Goal: Entertainment & Leisure: Browse casually

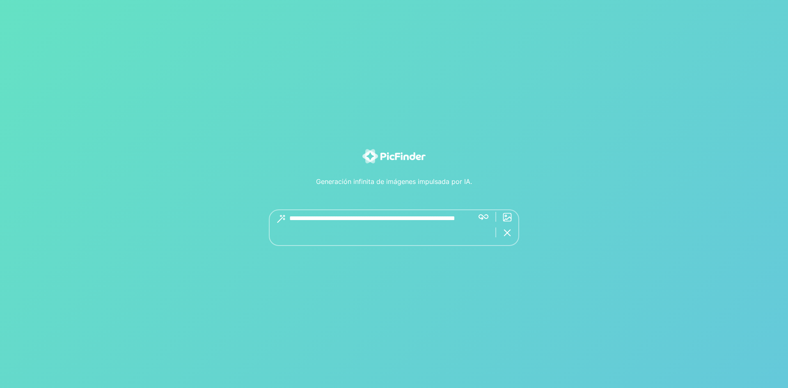
click at [299, 219] on textarea at bounding box center [379, 227] width 178 height 37
type textarea "*"
click at [330, 224] on textarea at bounding box center [379, 227] width 178 height 37
type textarea "**********"
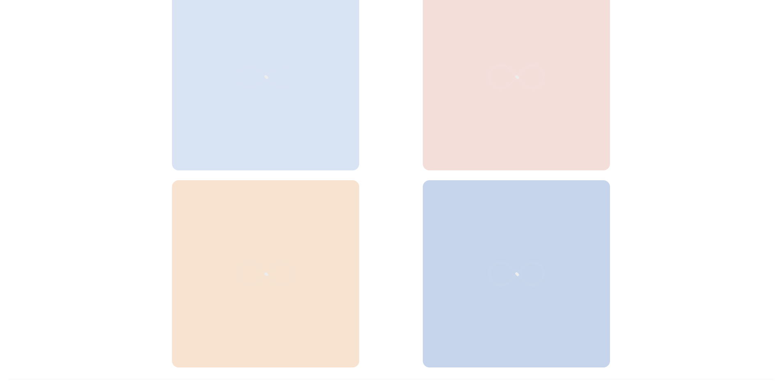
scroll to position [292, 0]
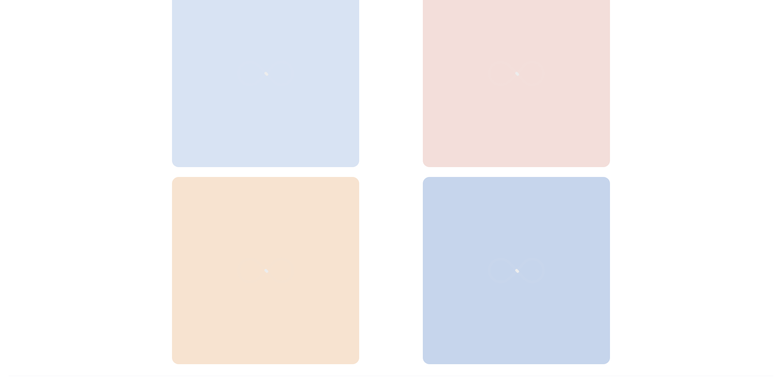
scroll to position [292, 0]
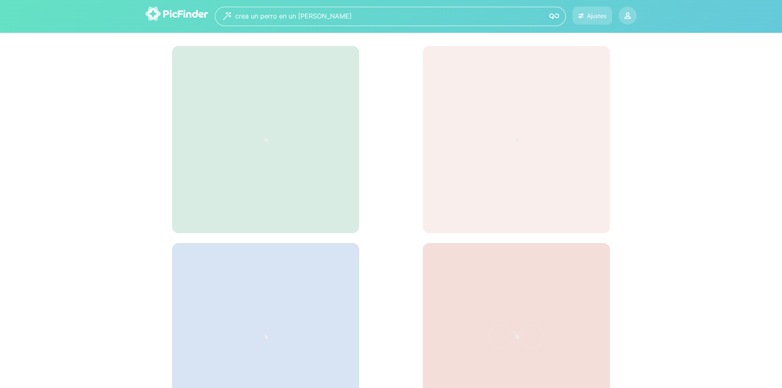
scroll to position [4, 0]
